Goal: Information Seeking & Learning: Find specific fact

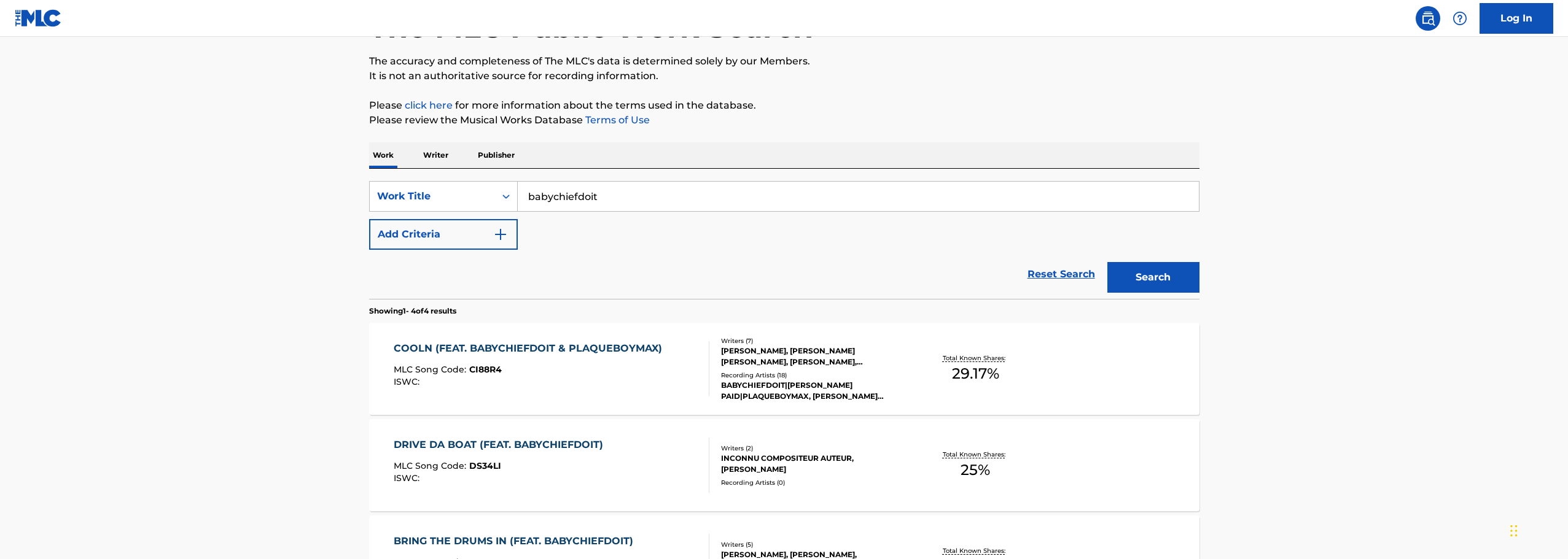
scroll to position [143, 0]
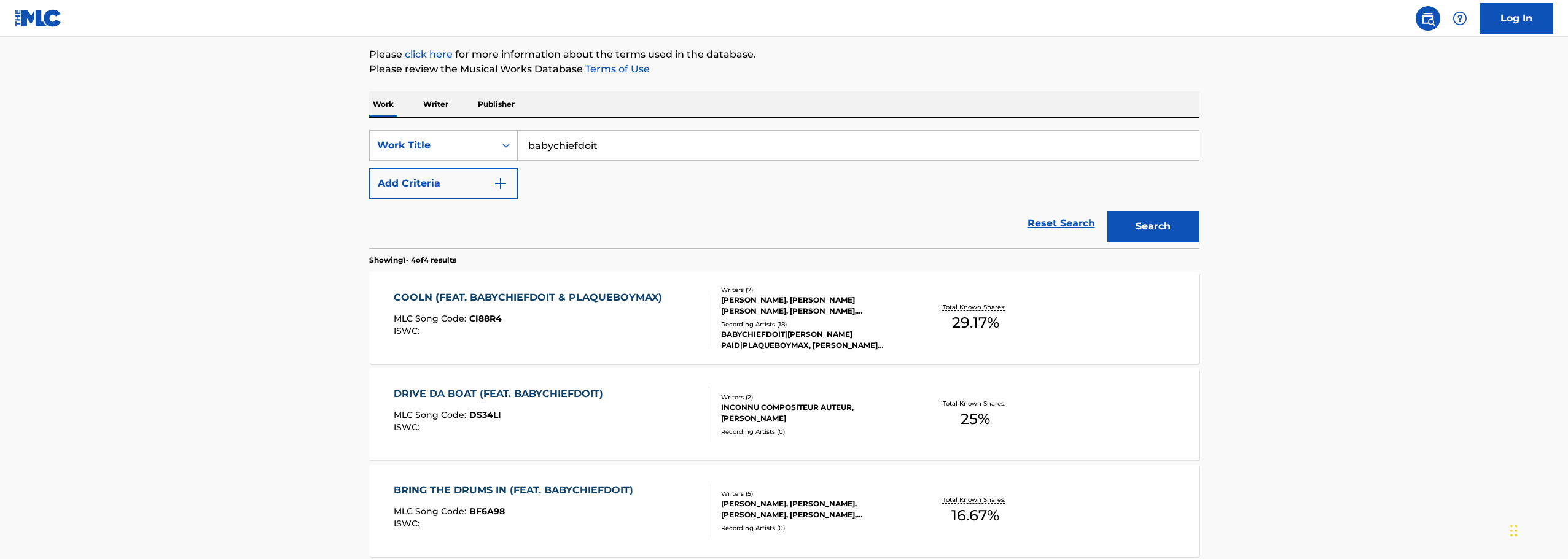
click at [791, 407] on div "INCONNU COMPOSITEUR AUTEUR, JAYVON CRUMP" at bounding box center [814, 413] width 185 height 22
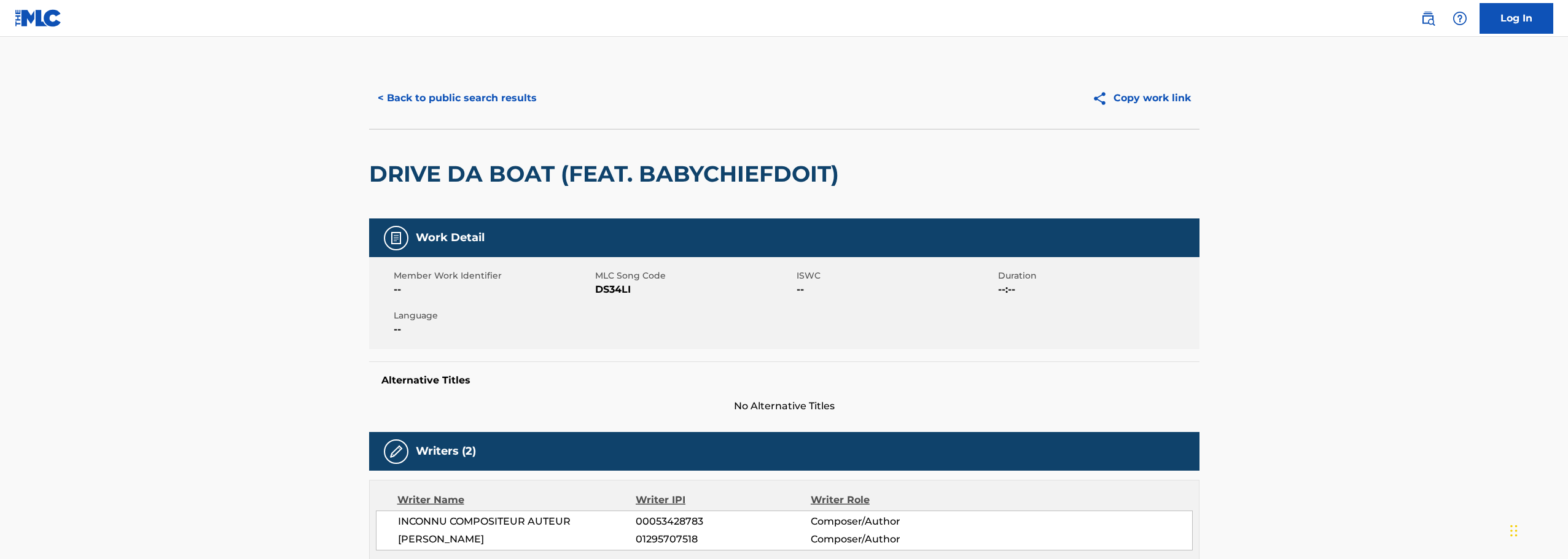
click at [480, 100] on button "< Back to public search results" at bounding box center [457, 98] width 176 height 31
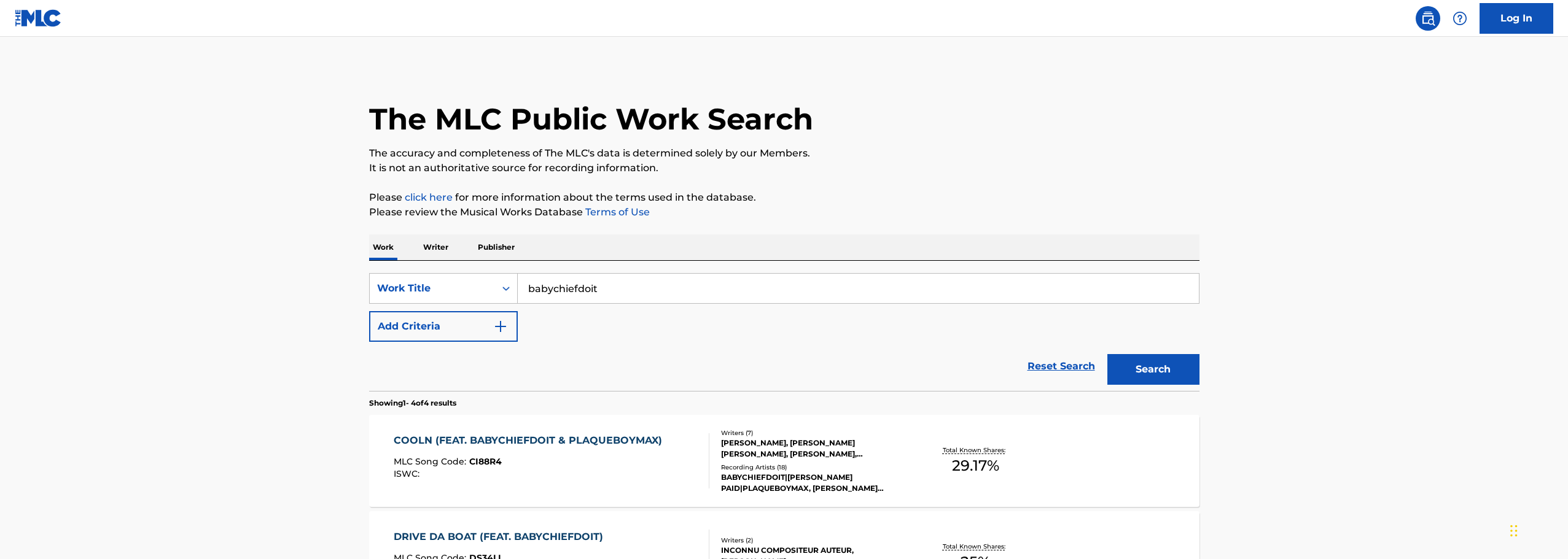
drag, startPoint x: 626, startPoint y: 291, endPoint x: 386, endPoint y: 304, distance: 240.4
click at [388, 304] on div "SearchWithCriteria9294d85c-dc9b-4967-860b-b233f90de2de Work Title babychiefdoit…" at bounding box center [784, 307] width 831 height 69
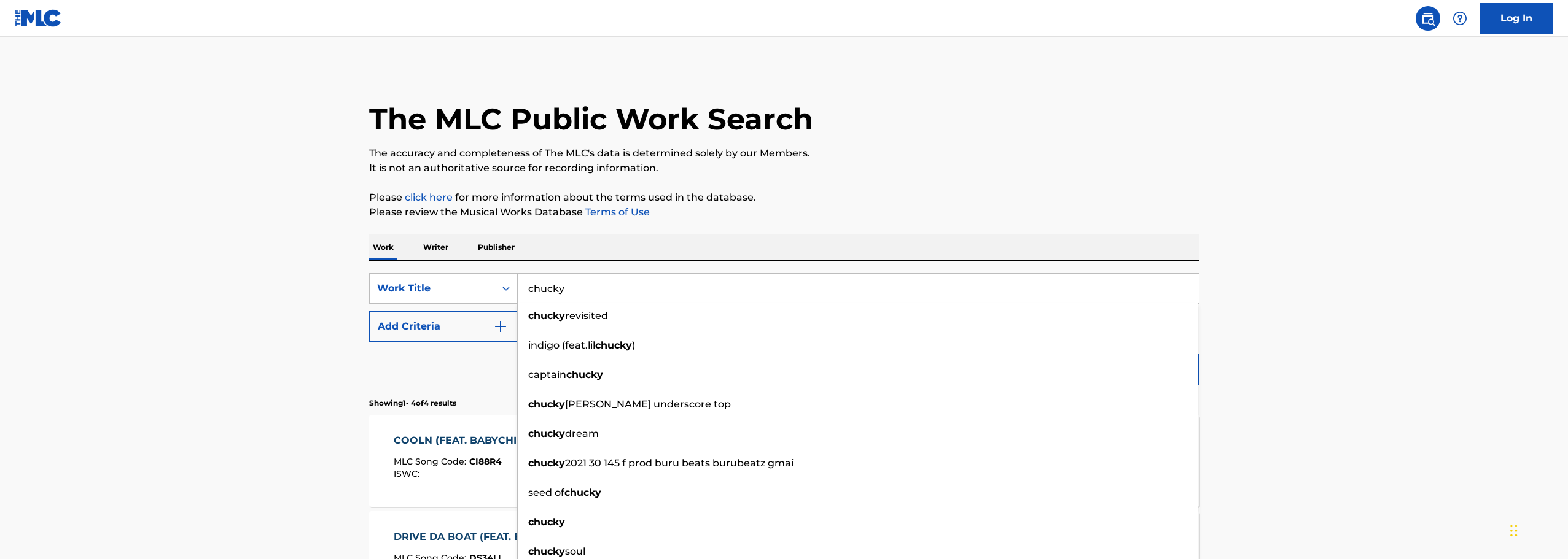
type input "chucky"
click at [1107, 354] on button "Search" at bounding box center [1153, 369] width 92 height 31
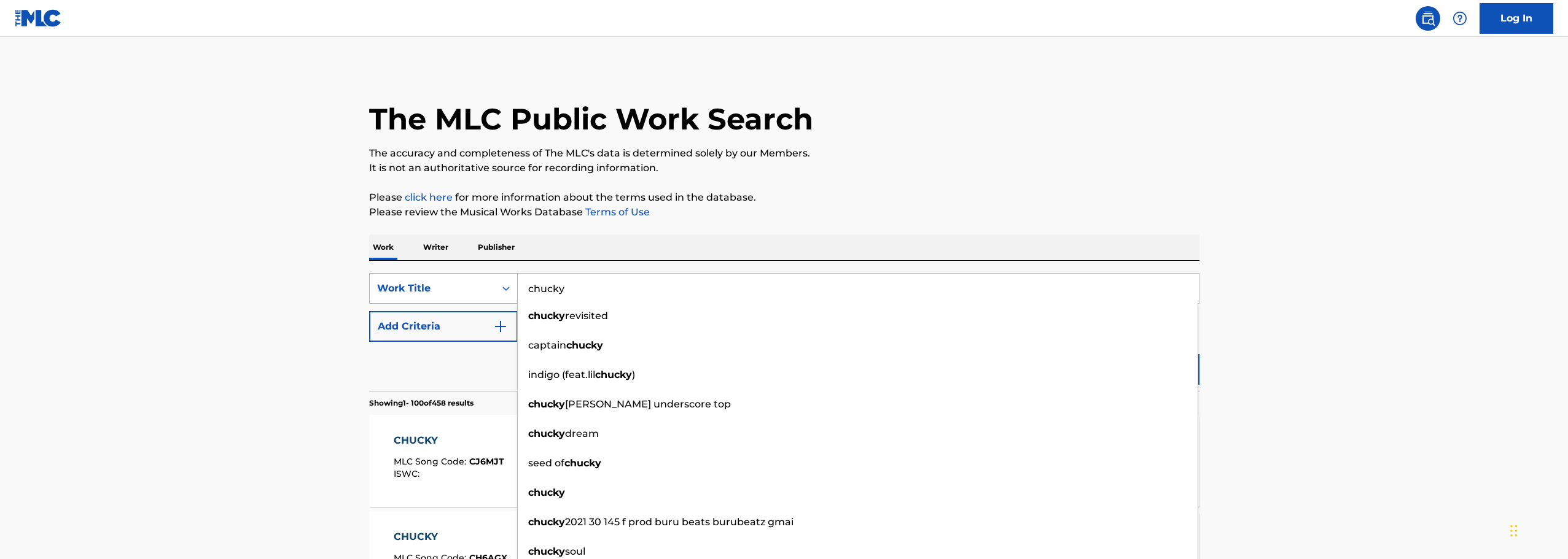
click at [1107, 354] on button "Search" at bounding box center [1153, 369] width 92 height 31
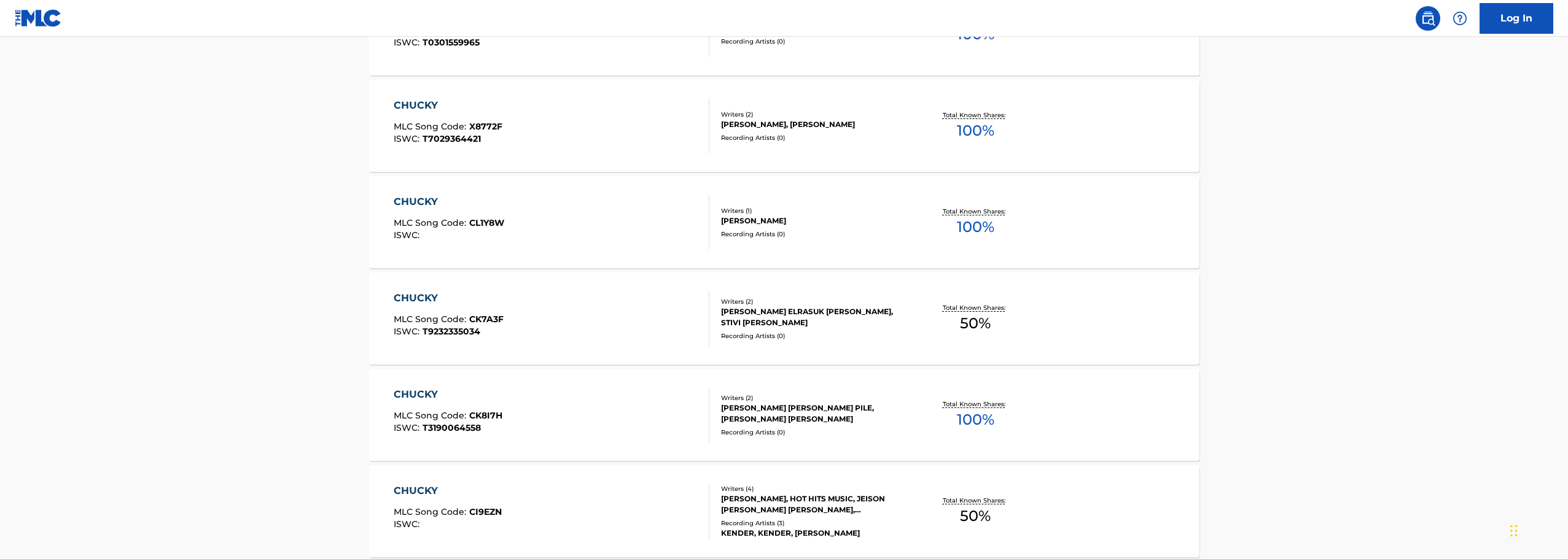
scroll to position [5299, 0]
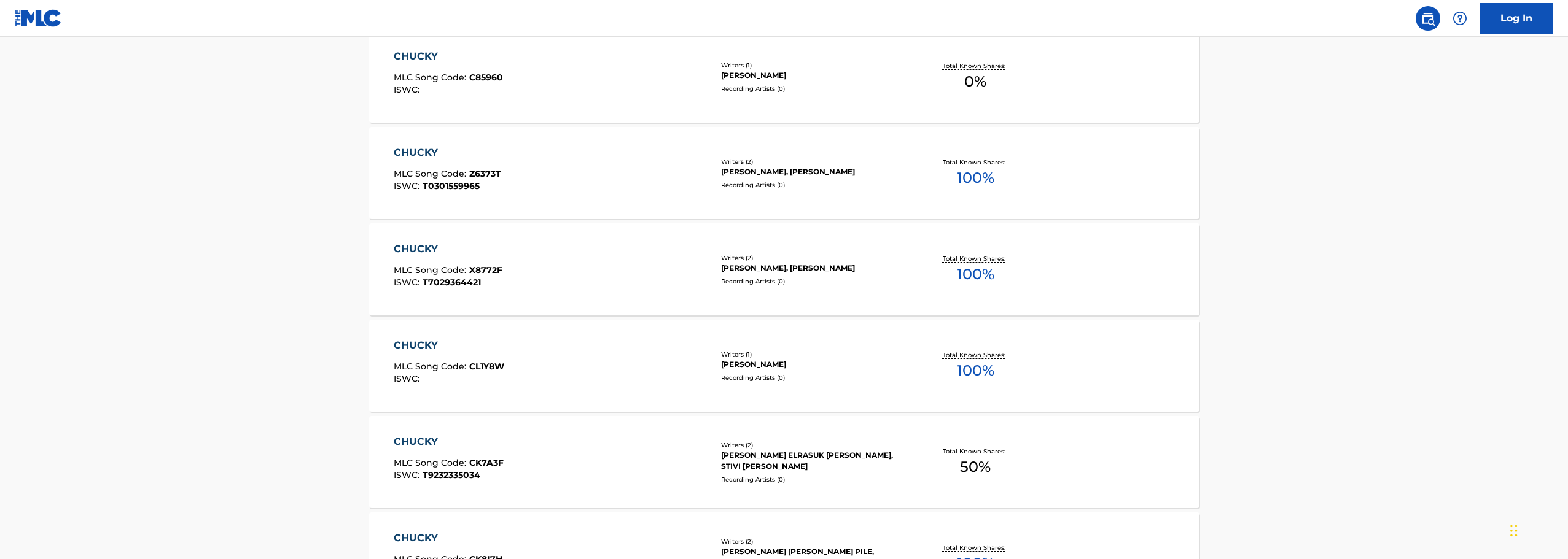
click at [748, 66] on div "Writers ( 1 )" at bounding box center [814, 66] width 185 height 9
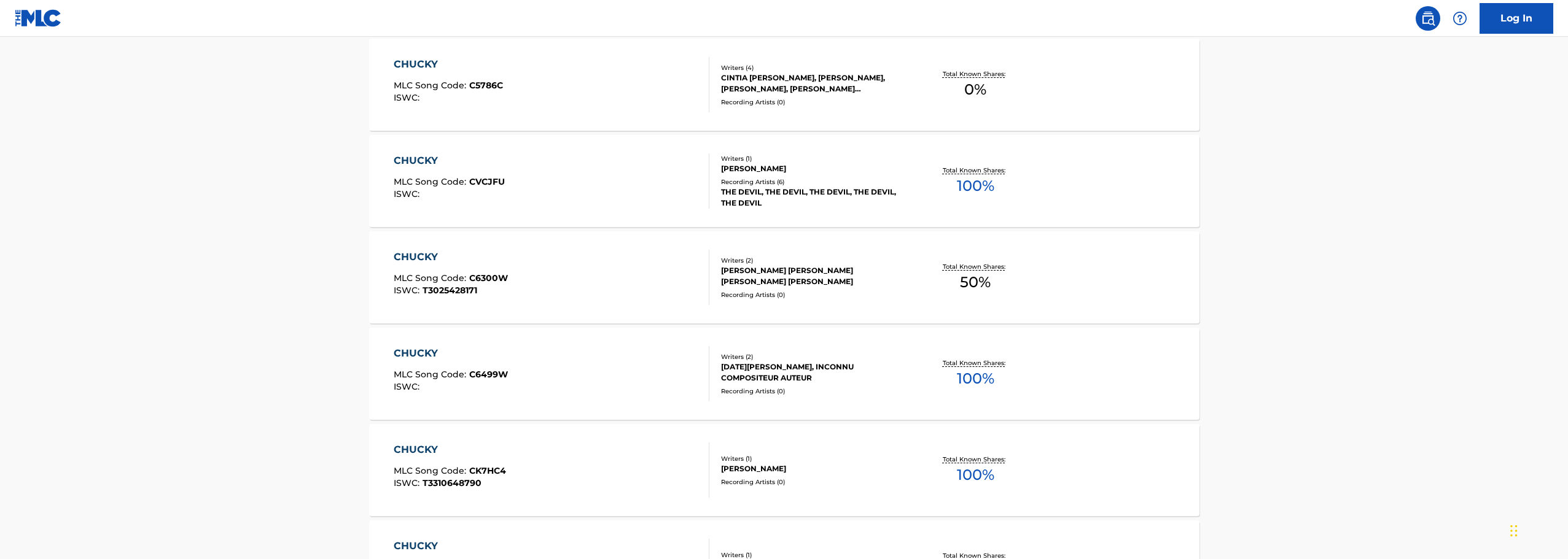
scroll to position [8768, 0]
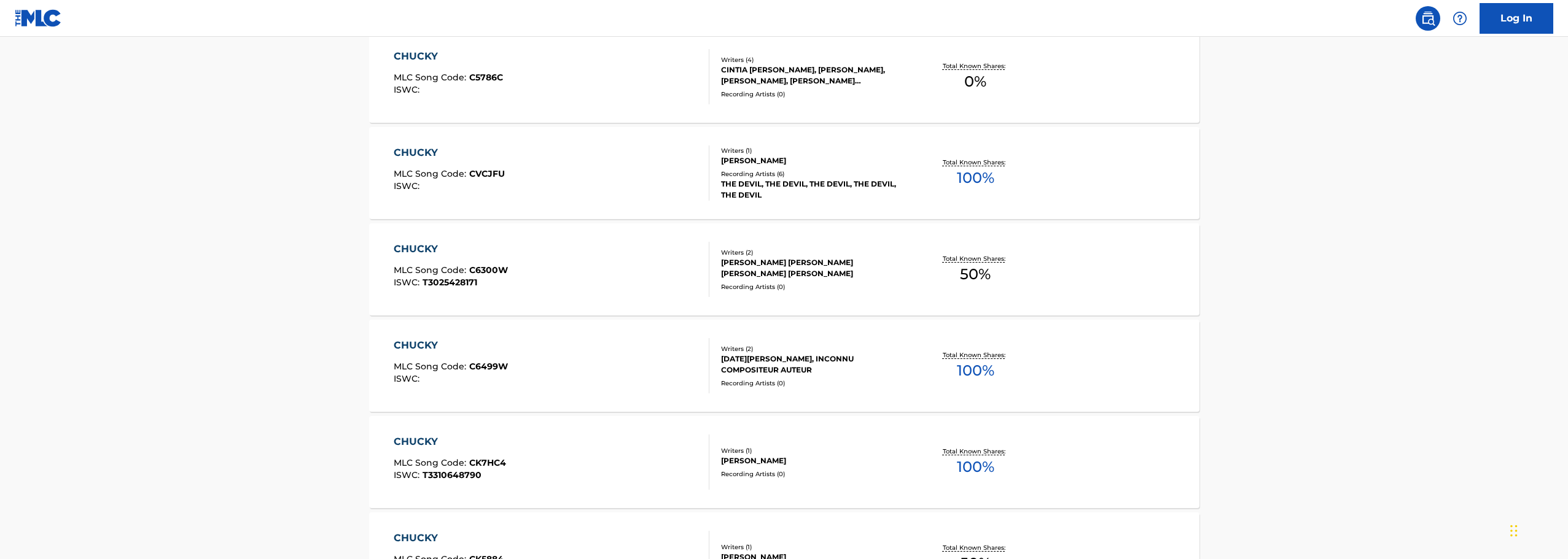
click at [804, 75] on div "CINTIA MARIANA GUAYAN, JACQUELINE ESTHER GUAYAN, NANCY GRACIELA ROGINSKY, LOREN…" at bounding box center [814, 75] width 185 height 22
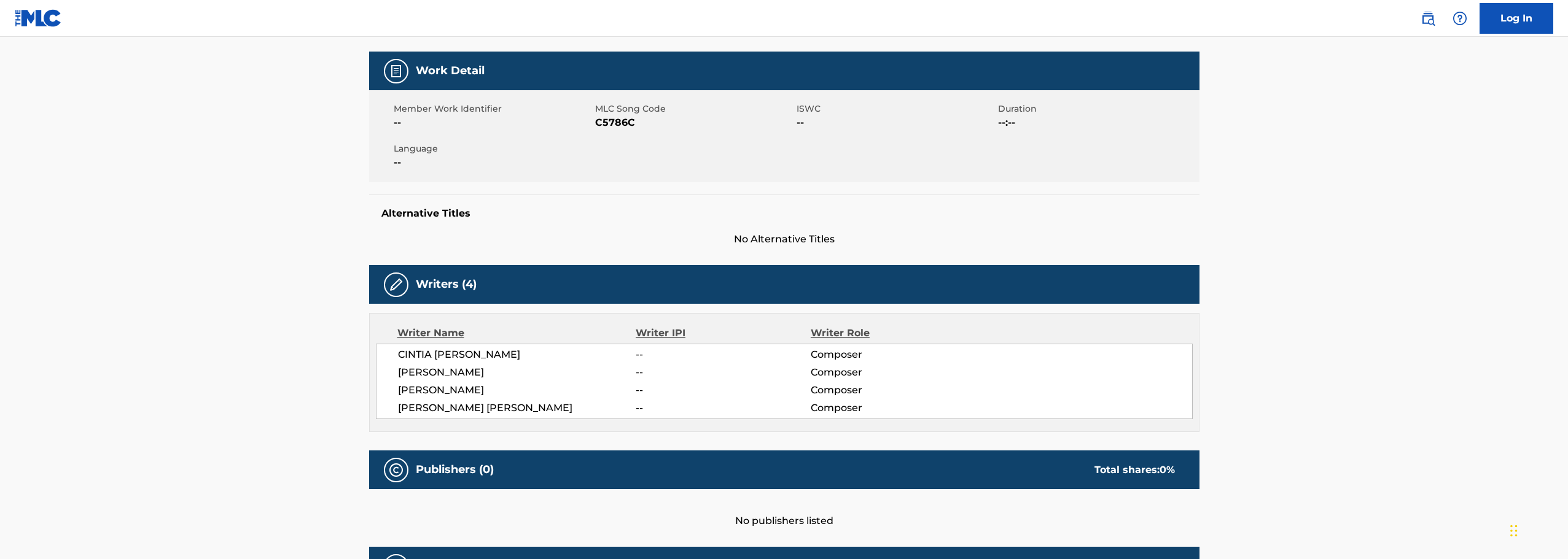
scroll to position [23, 0]
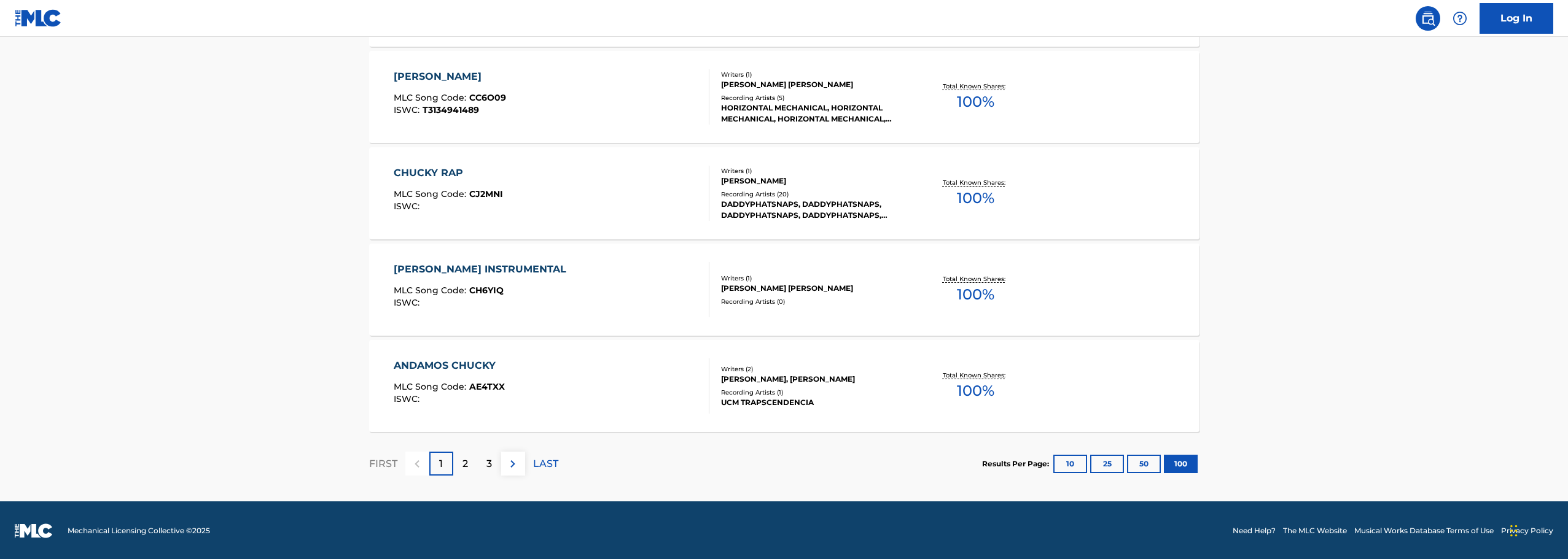
scroll to position [9616, 0]
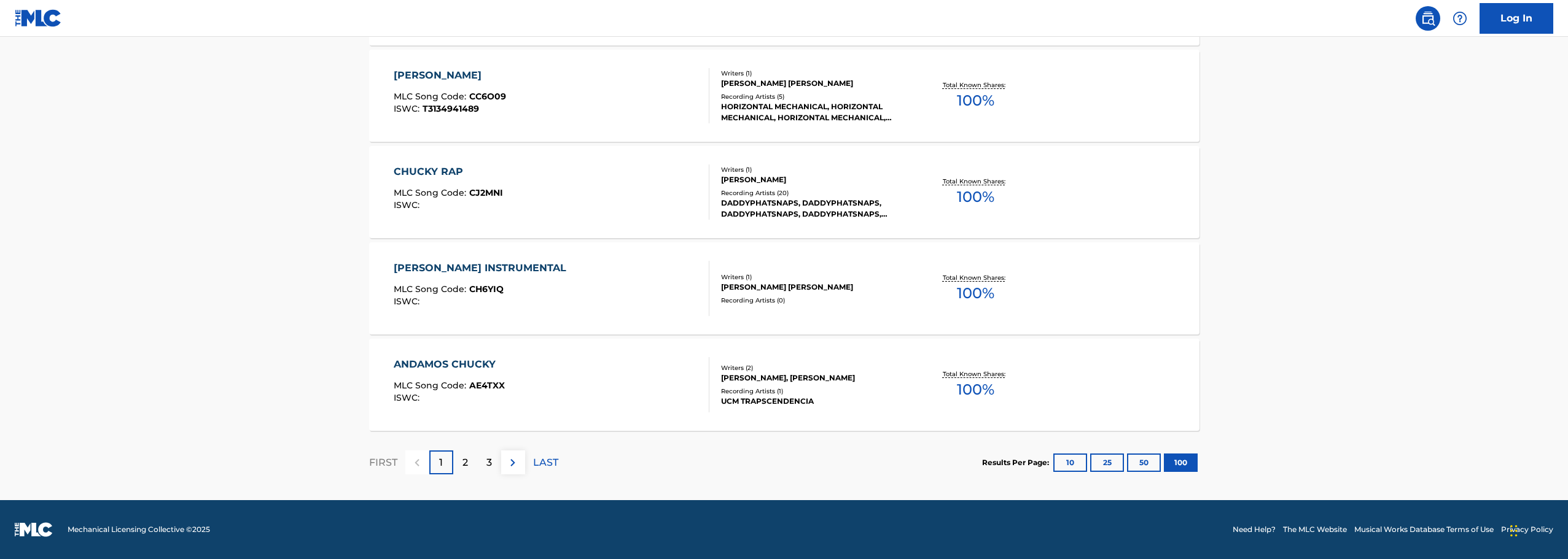
click at [451, 452] on div "1" at bounding box center [441, 462] width 24 height 24
click at [464, 467] on p "2" at bounding box center [465, 463] width 6 height 15
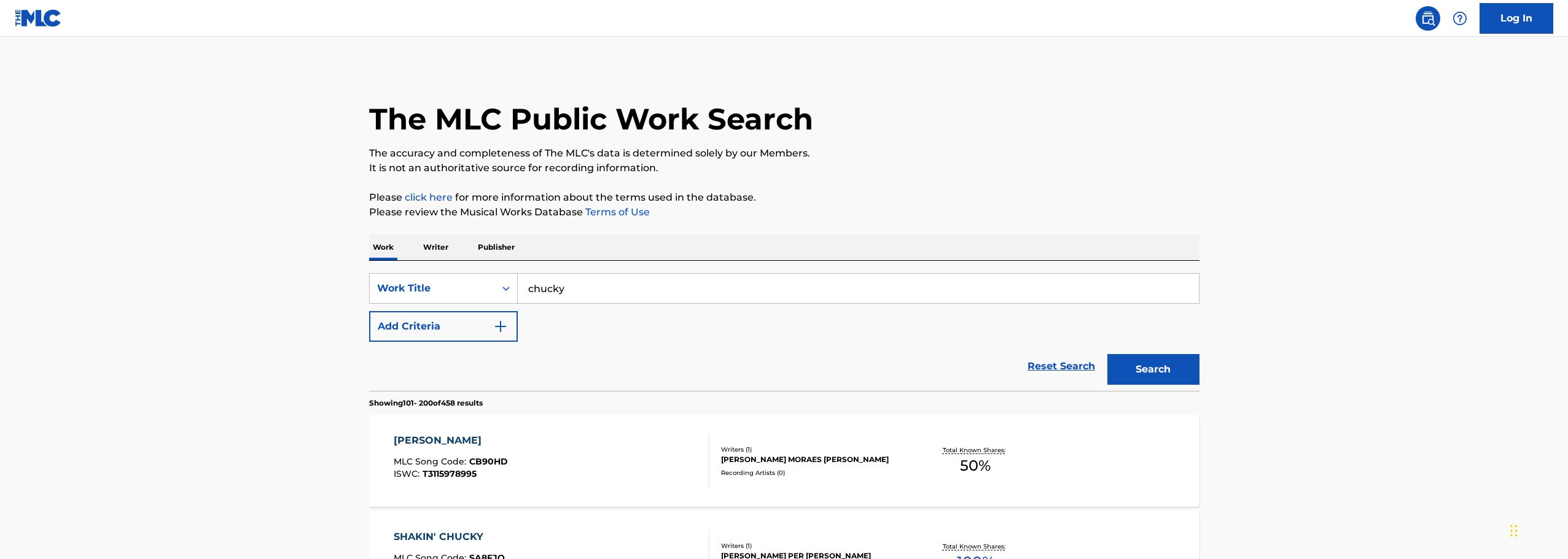
drag, startPoint x: 586, startPoint y: 282, endPoint x: 350, endPoint y: 281, distance: 236.0
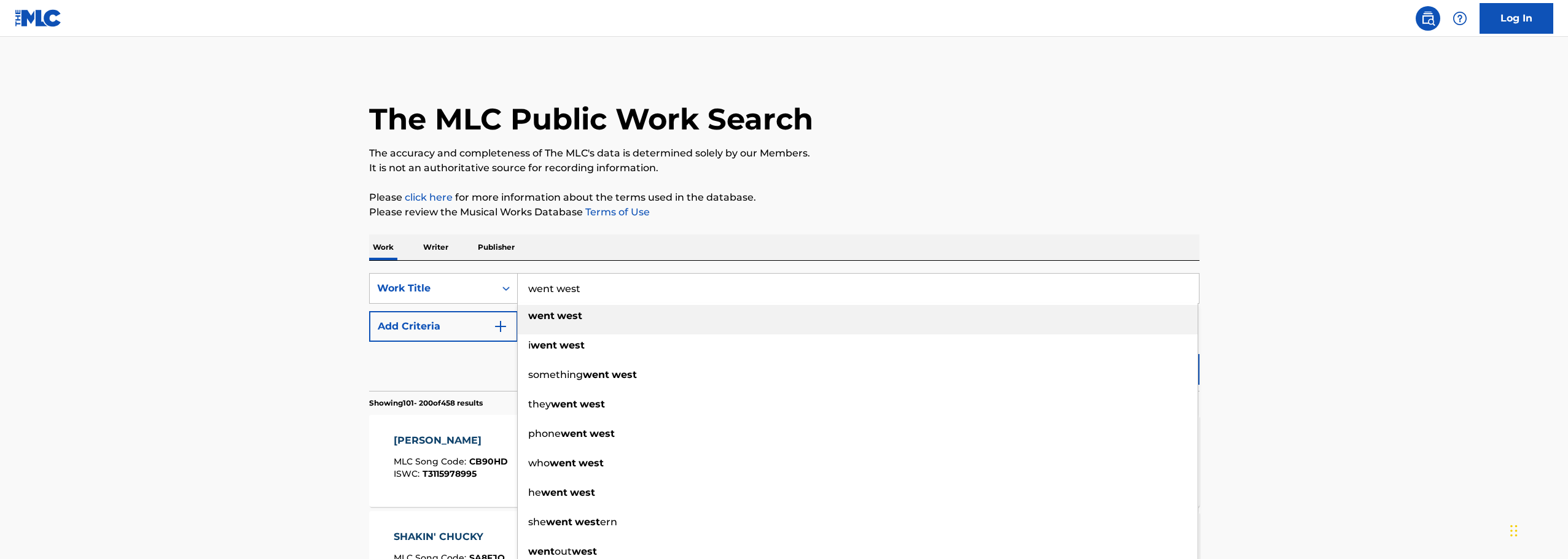
type input "went west"
click at [593, 312] on div "went west" at bounding box center [857, 316] width 680 height 22
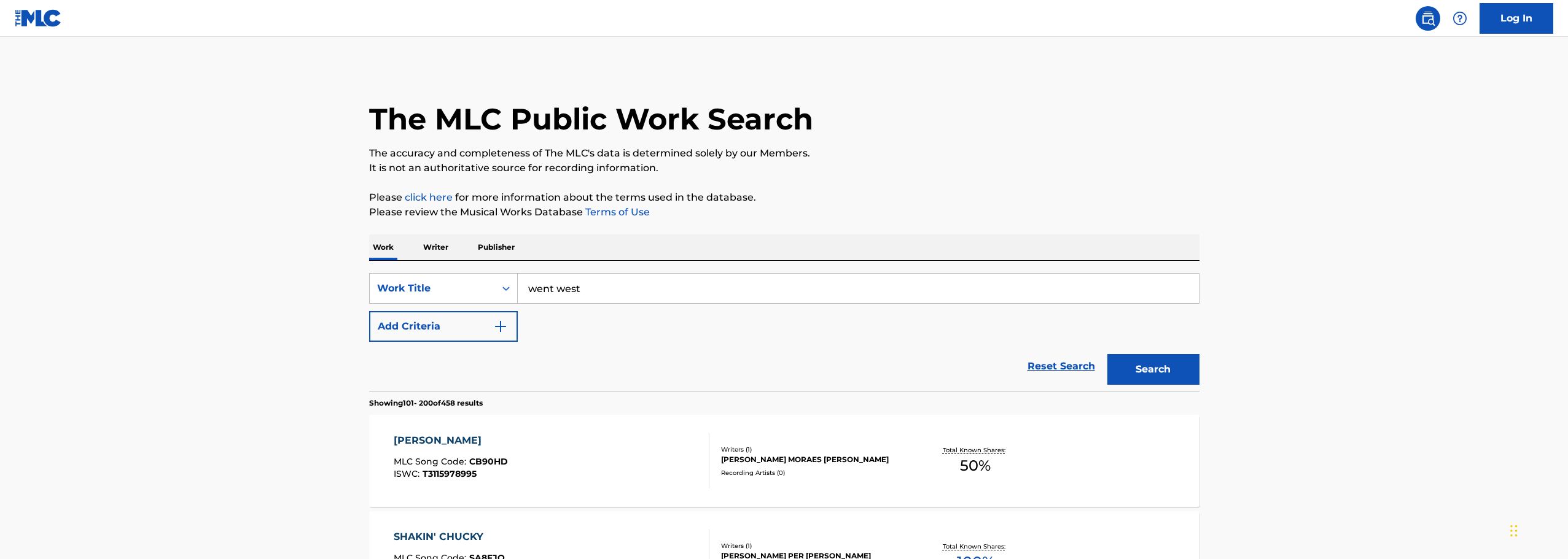
click at [1147, 377] on button "Search" at bounding box center [1153, 369] width 92 height 31
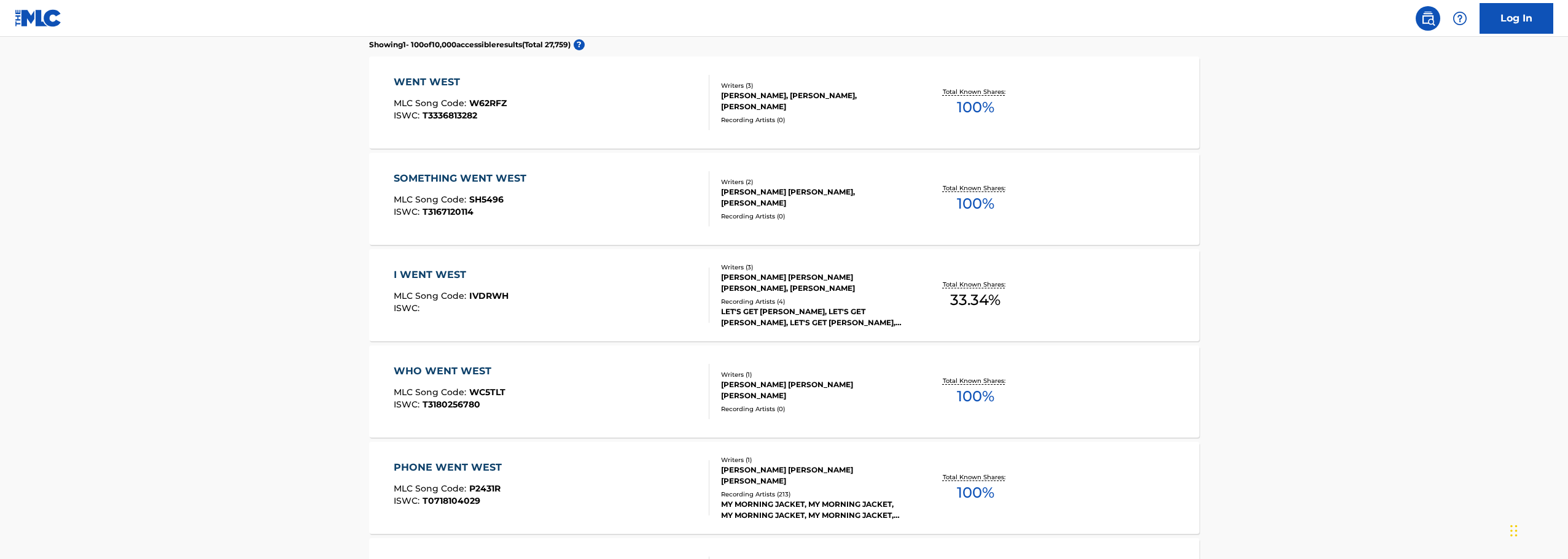
scroll to position [430, 0]
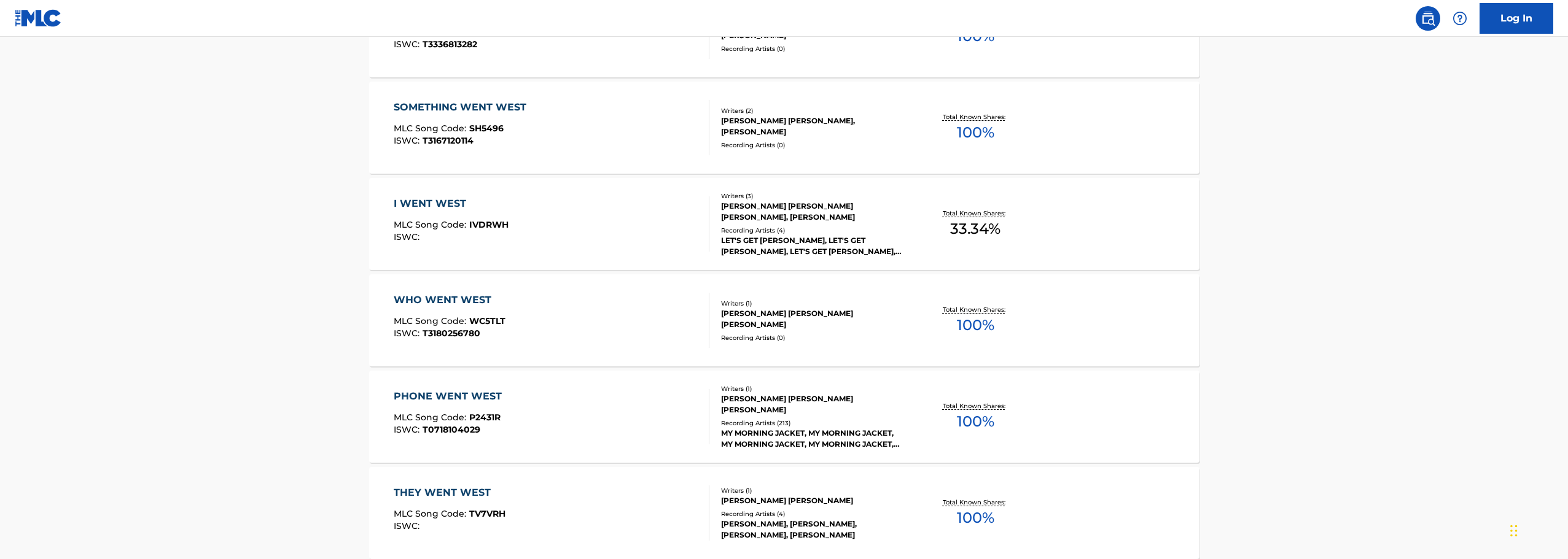
click at [795, 218] on div "ROBERT BRYAN SHUMATE, EDWIN LEONARD SNUGGS, NATHANIAL MACON HAMMER" at bounding box center [814, 211] width 185 height 22
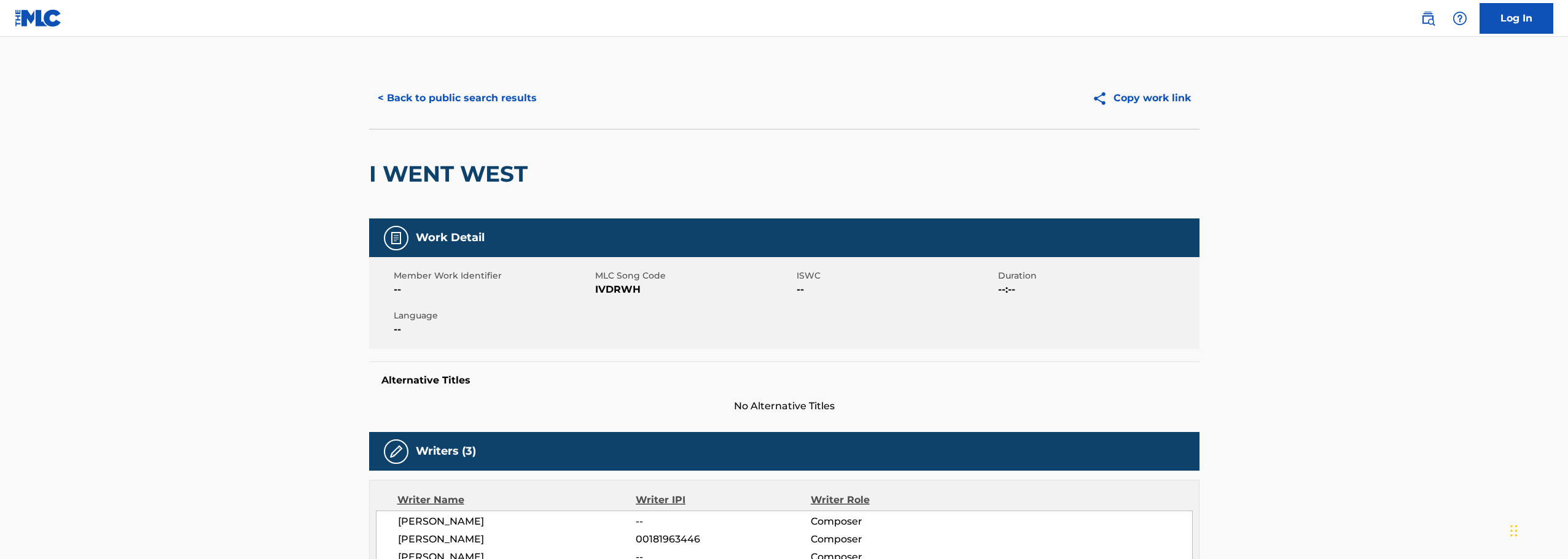
click at [487, 89] on button "< Back to public search results" at bounding box center [457, 98] width 176 height 31
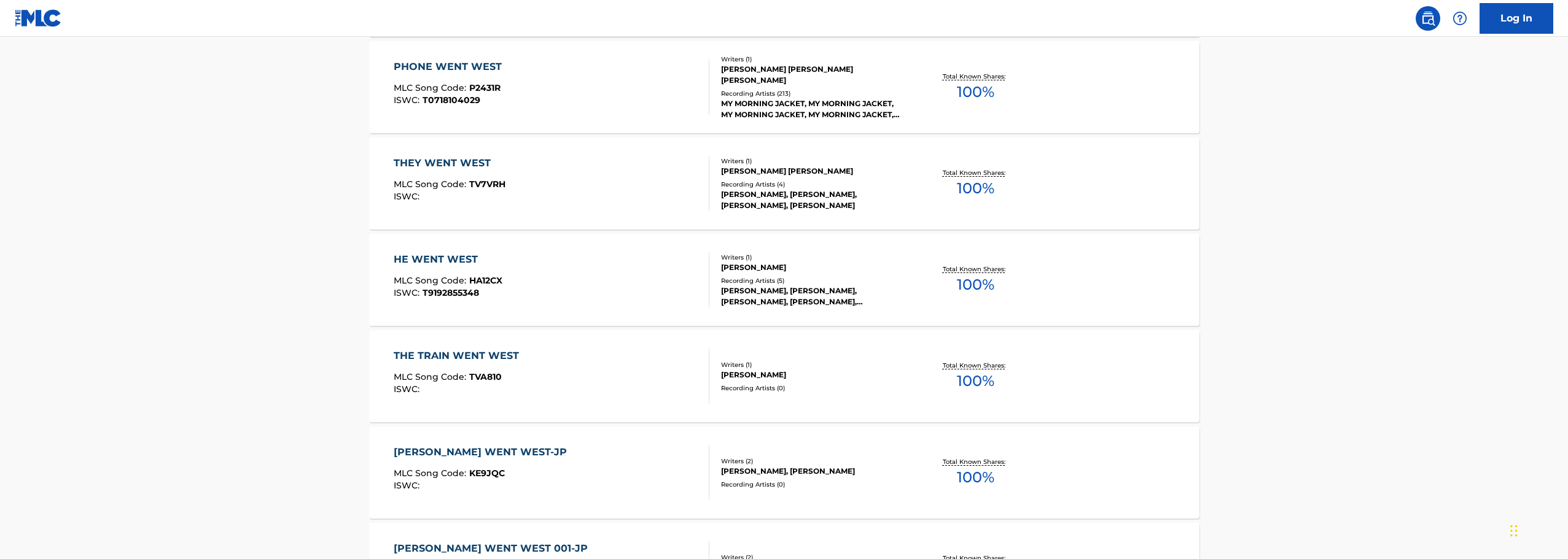
scroll to position [1034, 0]
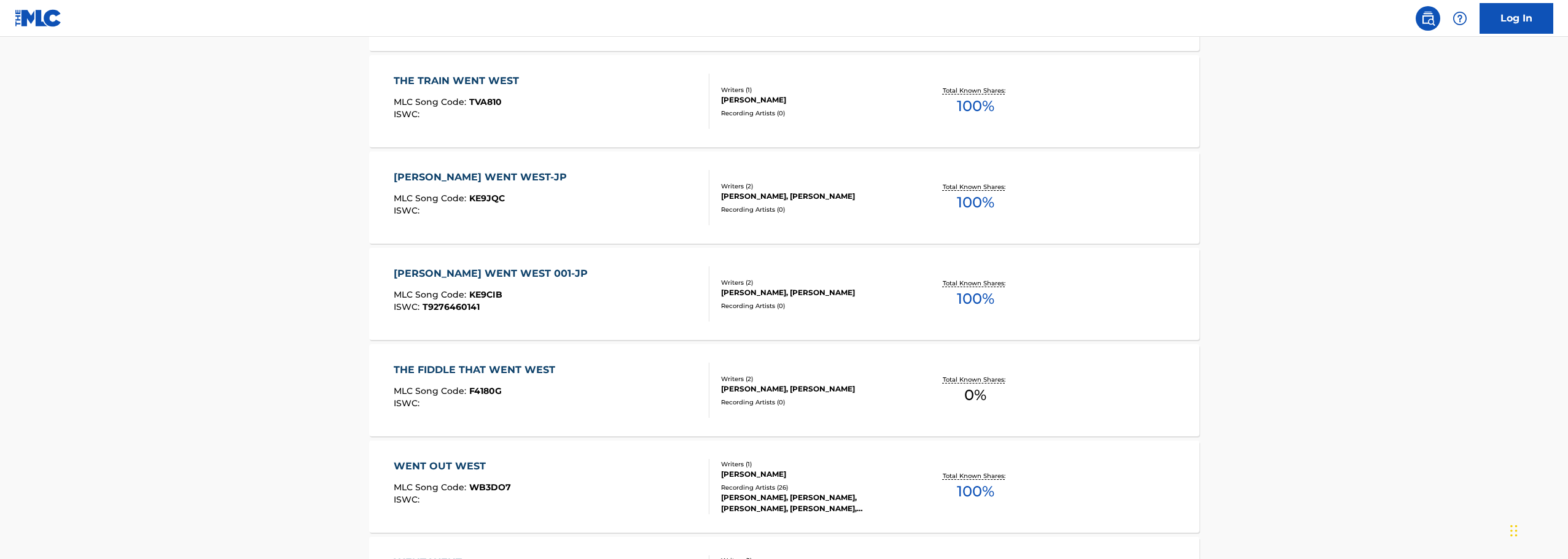
click at [802, 387] on div "PAUL NERO, SHELDON ALLMAN" at bounding box center [814, 389] width 185 height 11
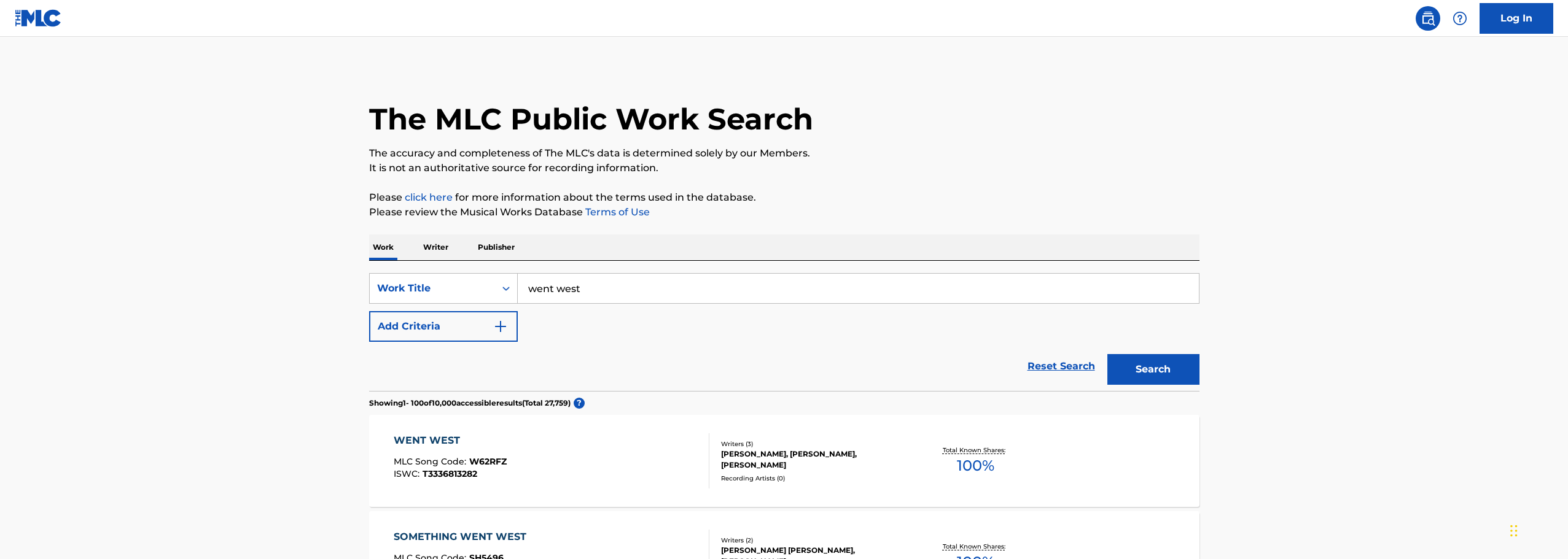
drag, startPoint x: 614, startPoint y: 282, endPoint x: 423, endPoint y: 308, distance: 192.8
click at [423, 308] on div "SearchWithCriteria9294d85c-dc9b-4967-860b-b233f90de2de Work Title went west Add…" at bounding box center [784, 307] width 831 height 69
drag, startPoint x: 599, startPoint y: 288, endPoint x: 406, endPoint y: 288, distance: 193.0
click at [408, 287] on div "SearchWithCriteria9294d85c-dc9b-4967-860b-b233f90de2de Work Title rachet noiz" at bounding box center [784, 288] width 831 height 31
type input "noiz22"
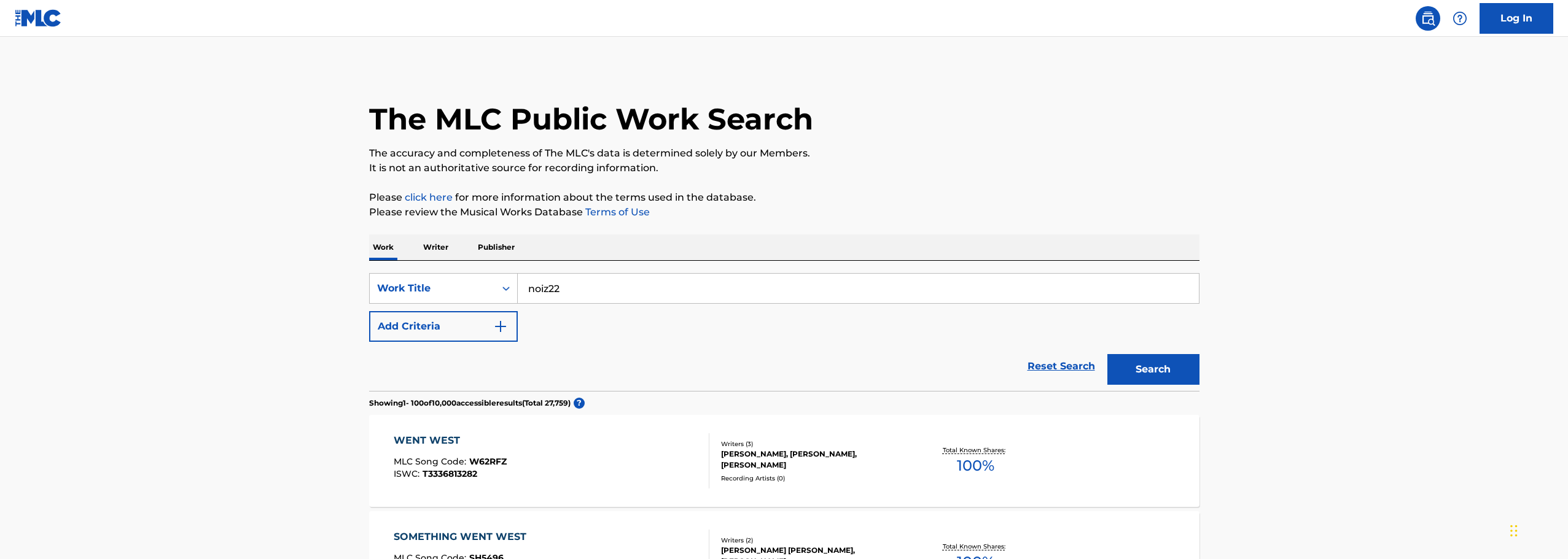
click at [1107, 354] on button "Search" at bounding box center [1153, 369] width 92 height 31
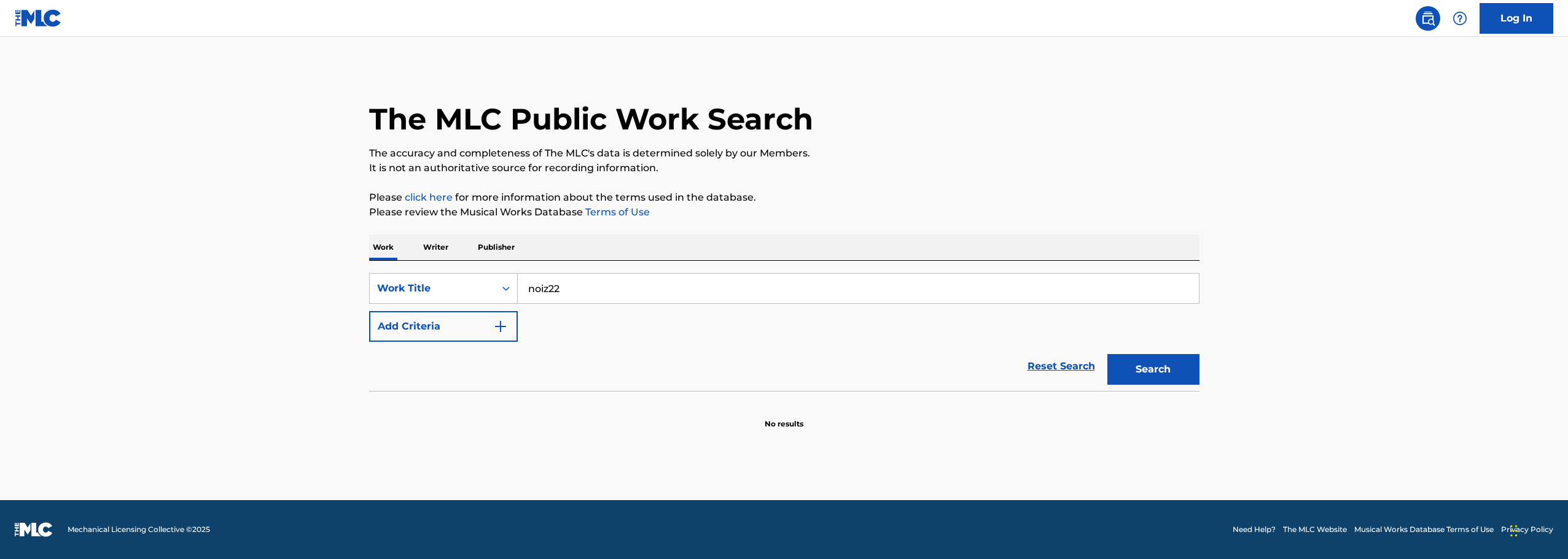
drag, startPoint x: 593, startPoint y: 285, endPoint x: 350, endPoint y: 271, distance: 243.4
click at [367, 269] on div "The MLC Public Work Search The accuracy and completeness of The MLC's data is d…" at bounding box center [784, 249] width 860 height 362
click at [584, 293] on input "Search Form" at bounding box center [858, 288] width 681 height 30
paste input "[PERSON_NAME]"
type input "[PERSON_NAME]"
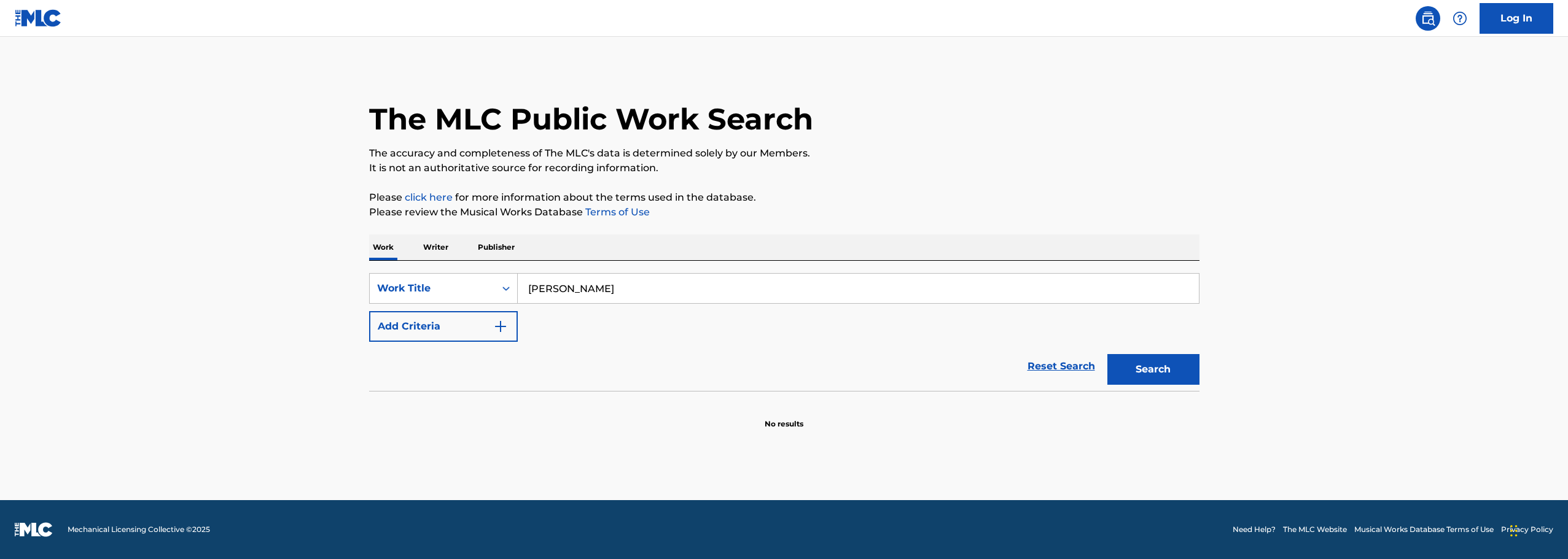
click at [1193, 368] on button "Search" at bounding box center [1153, 369] width 92 height 31
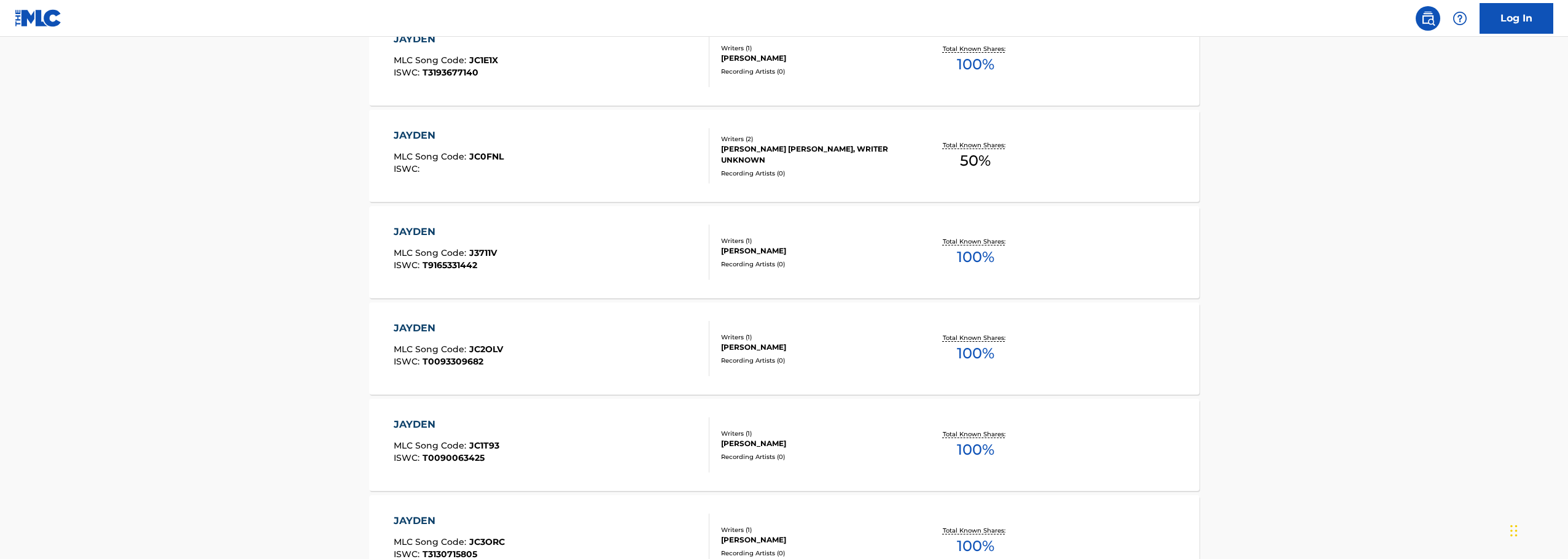
scroll to position [859, 0]
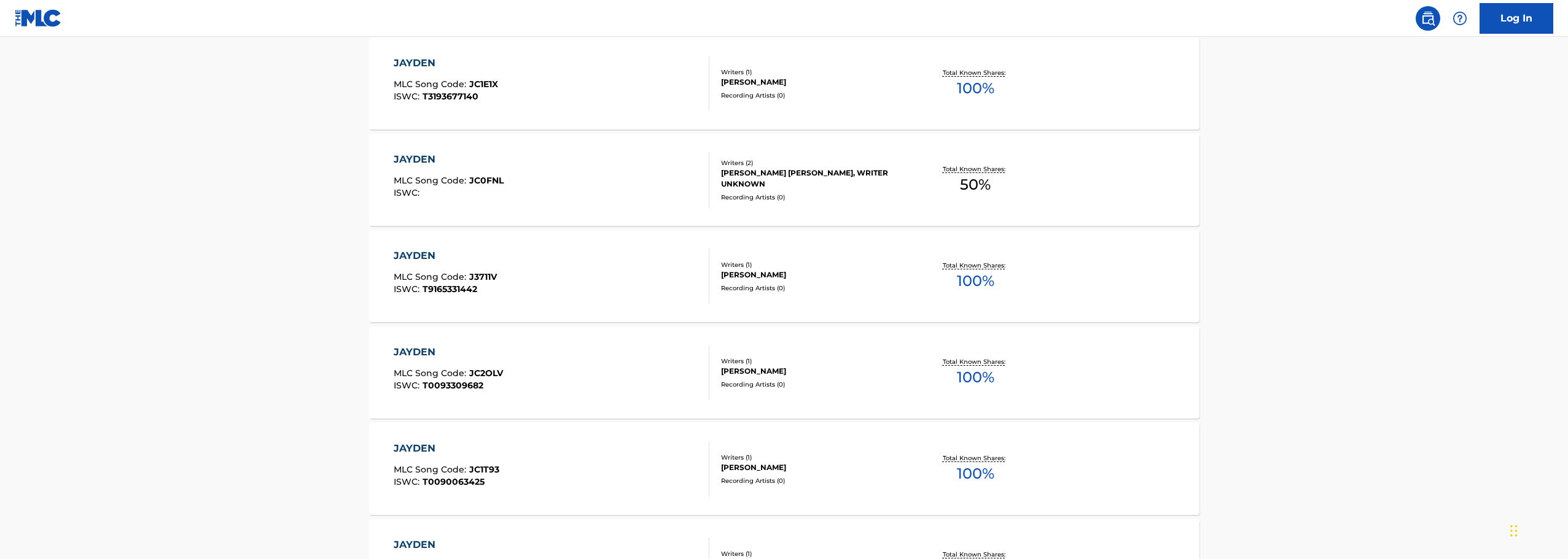
click at [752, 179] on div "[PERSON_NAME] [PERSON_NAME], WRITER UNKNOWN" at bounding box center [814, 179] width 185 height 22
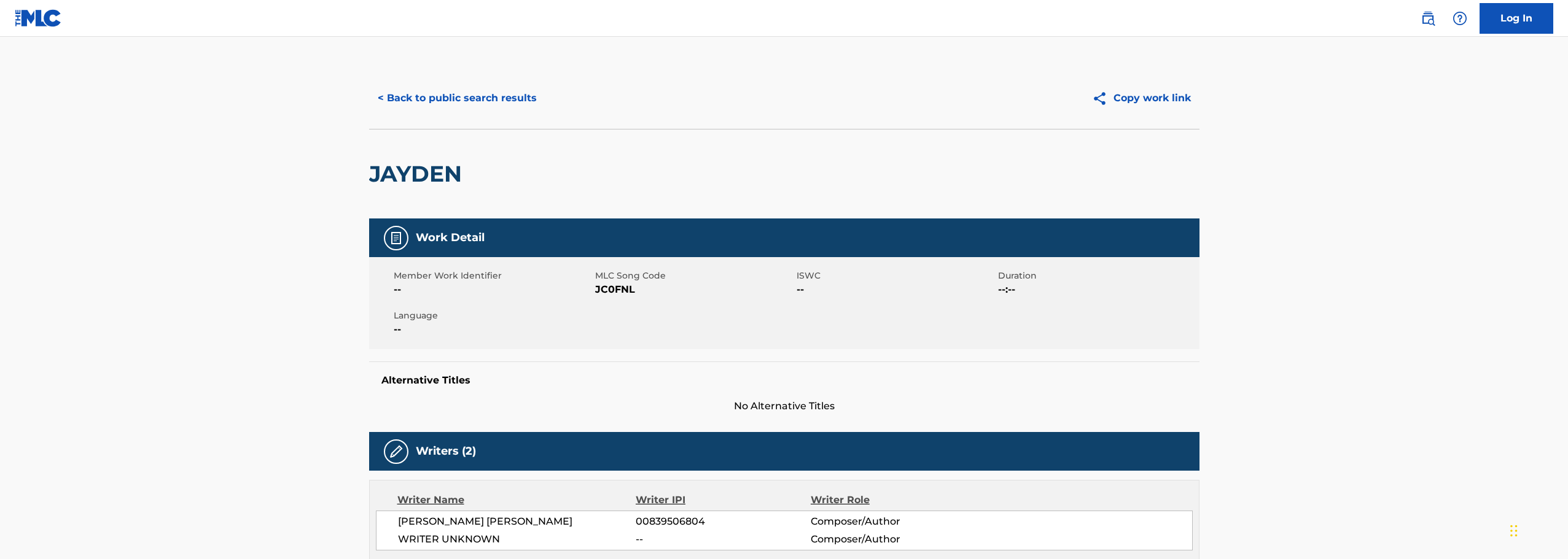
click at [432, 101] on button "< Back to public search results" at bounding box center [457, 98] width 176 height 31
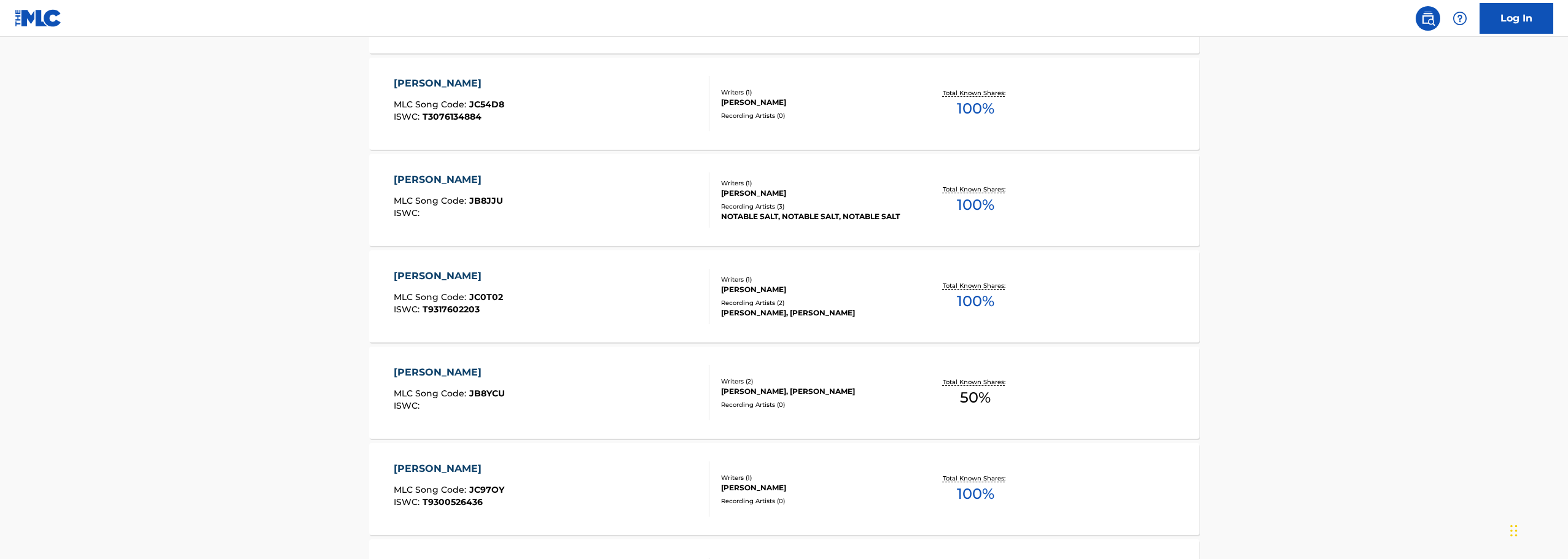
scroll to position [9616, 0]
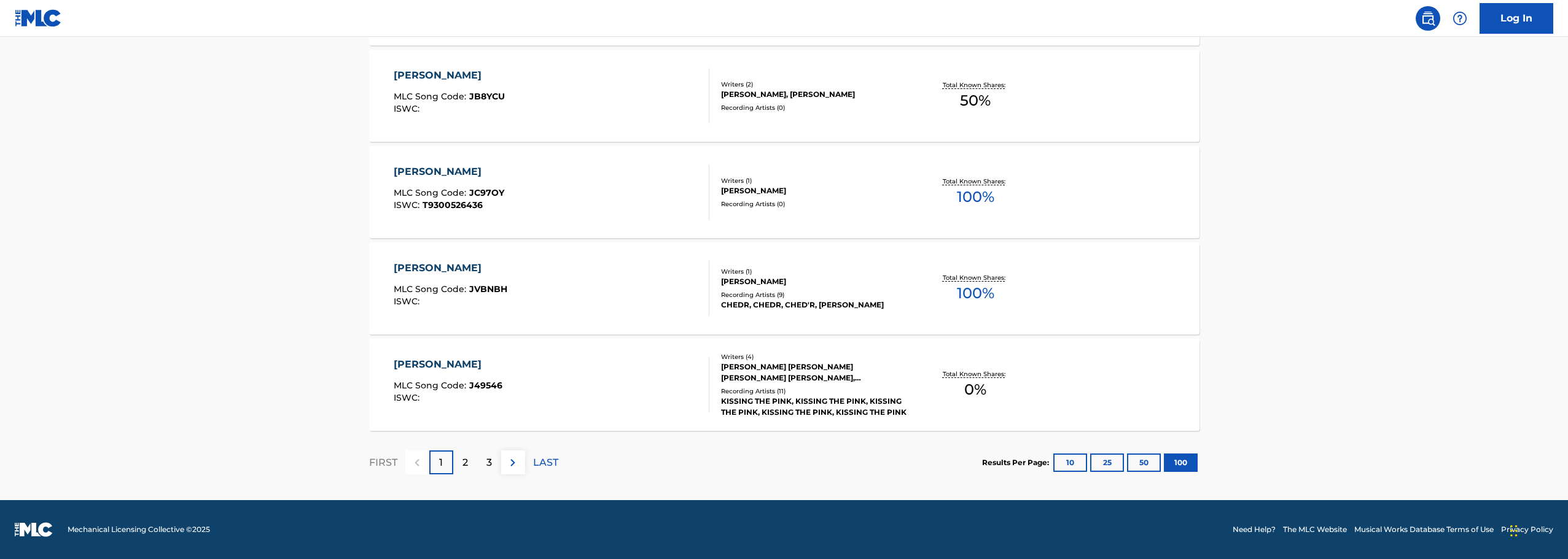
click at [469, 459] on div "2" at bounding box center [465, 462] width 24 height 24
